Goal: Information Seeking & Learning: Check status

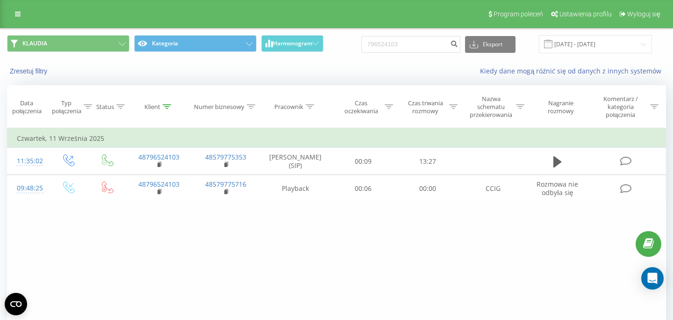
click at [423, 47] on input "796524103" at bounding box center [410, 44] width 99 height 17
type input "507874241"
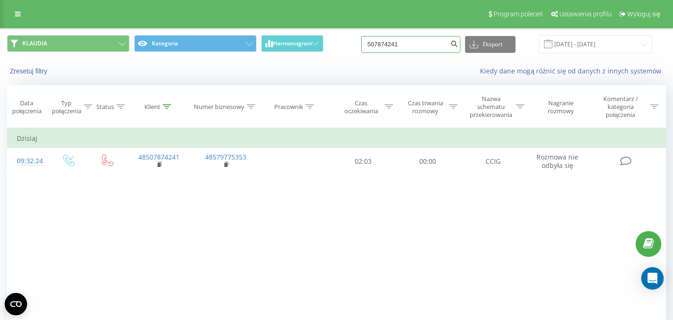
click at [425, 53] on input "507874241" at bounding box center [410, 44] width 99 height 17
paste input "695763360"
type input "507874241695763360"
click at [423, 48] on input "507874241695763360" at bounding box center [410, 44] width 99 height 17
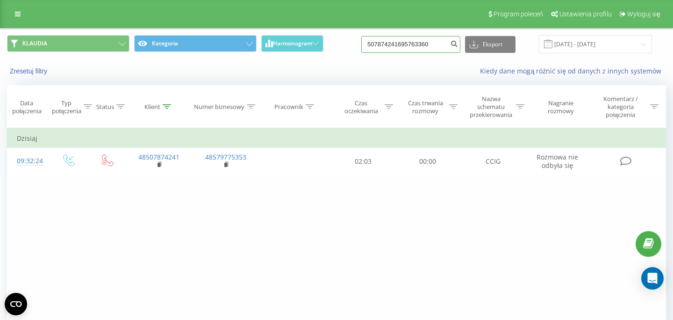
click at [423, 48] on input "507874241695763360" at bounding box center [410, 44] width 99 height 17
paste input "695763360"
type input "695763360"
click at [429, 48] on input "695763360" at bounding box center [410, 44] width 99 height 17
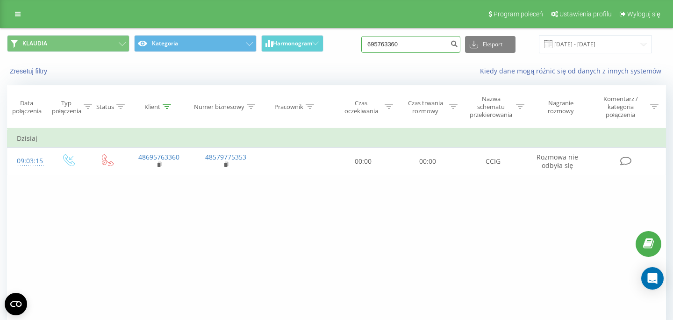
click at [429, 48] on input "695763360" at bounding box center [410, 44] width 99 height 17
paste input "509244557"
type input "509244557"
click at [420, 43] on input "509244557" at bounding box center [410, 44] width 99 height 17
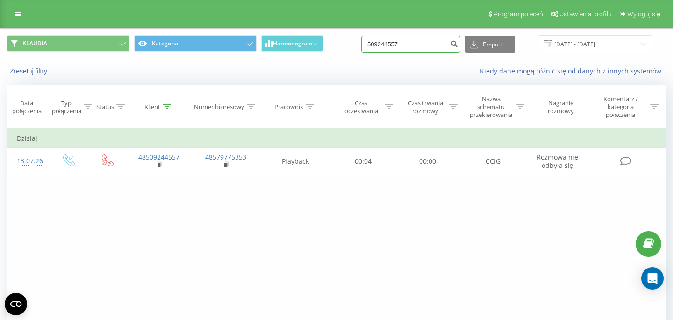
click at [420, 43] on input "509244557" at bounding box center [410, 44] width 99 height 17
paste input "501856432"
type input "501856432"
click at [387, 195] on div "Filtruj według warunków Jest równe Wprowadź wartość Anuluj OK Filtruj według wa…" at bounding box center [336, 233] width 659 height 210
click at [412, 45] on input "501856432" at bounding box center [410, 44] width 99 height 17
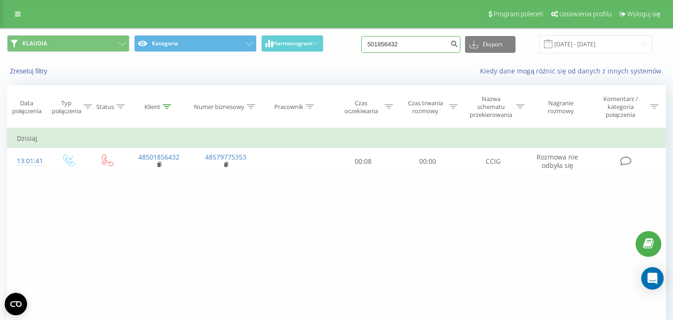
click at [412, 45] on input "501856432" at bounding box center [410, 44] width 99 height 17
paste input "11995778"
type input "511995778"
